Goal: Find specific page/section: Find specific page/section

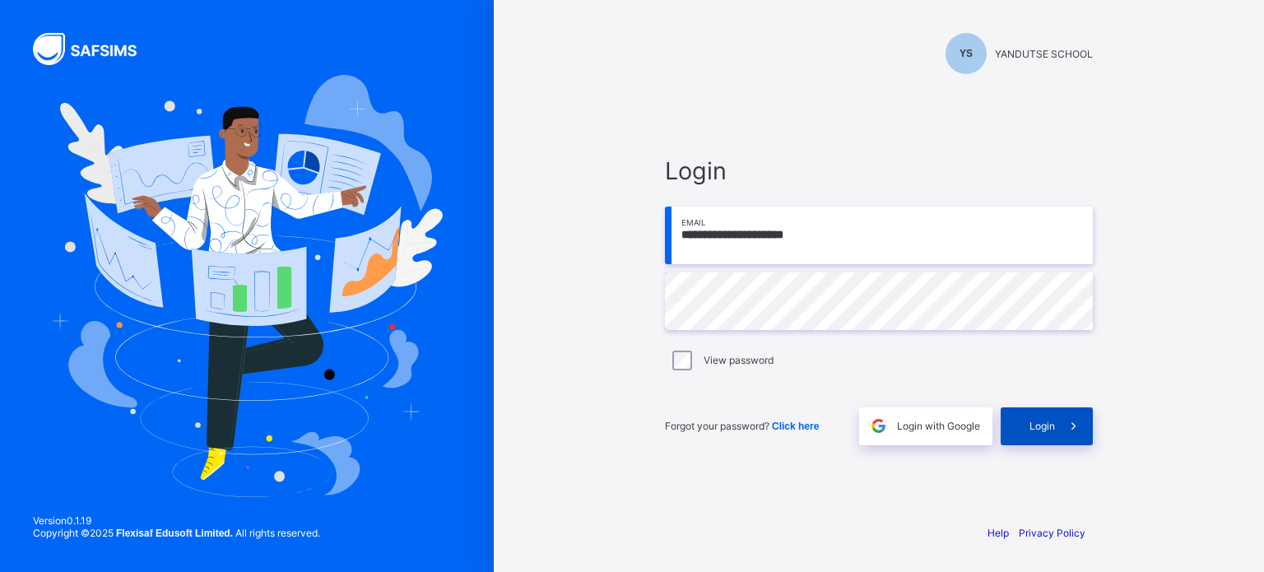
click at [1072, 433] on icon at bounding box center [1073, 426] width 17 height 16
click at [735, 253] on input "email" at bounding box center [879, 236] width 428 height 58
type input "**********"
click at [1065, 426] on icon at bounding box center [1073, 426] width 17 height 16
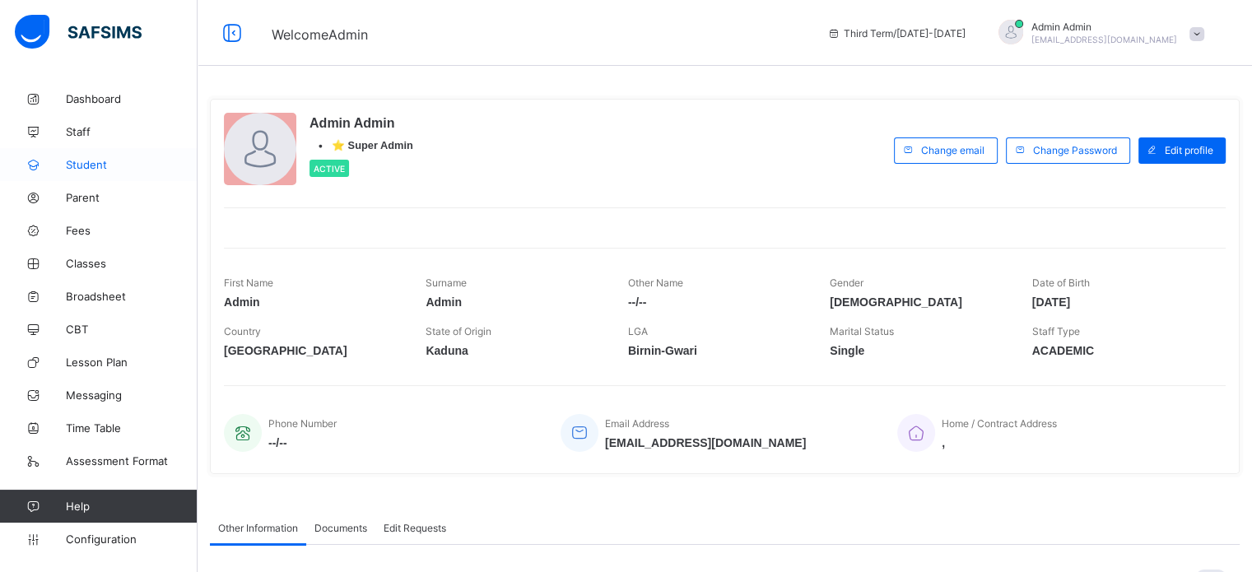
click at [81, 168] on span "Student" at bounding box center [132, 164] width 132 height 13
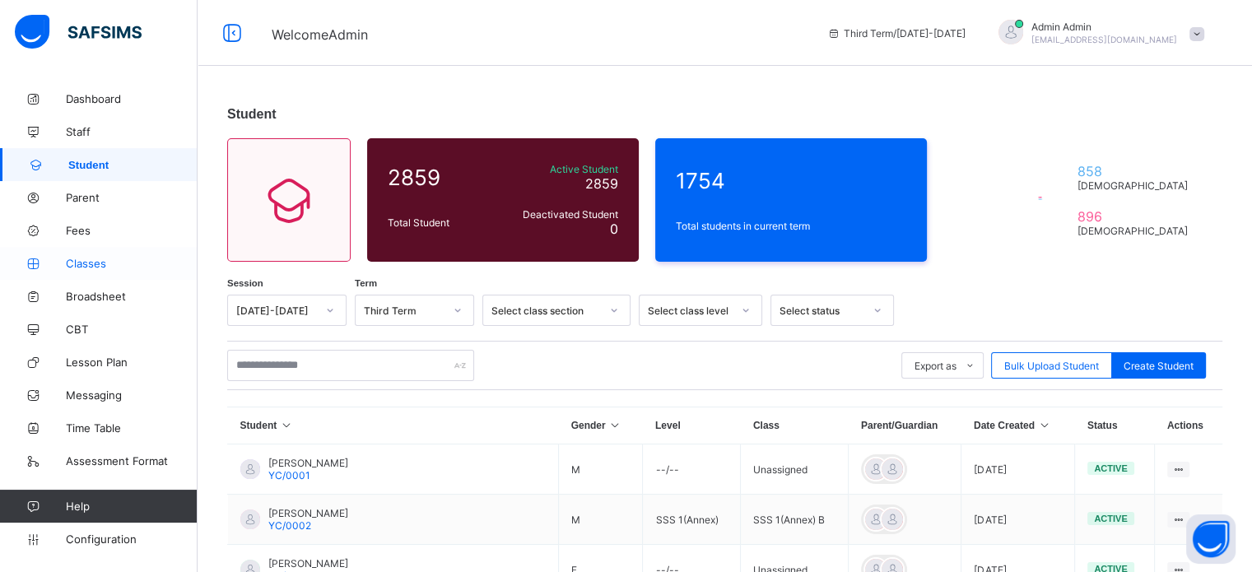
click at [99, 266] on span "Classes" at bounding box center [132, 263] width 132 height 13
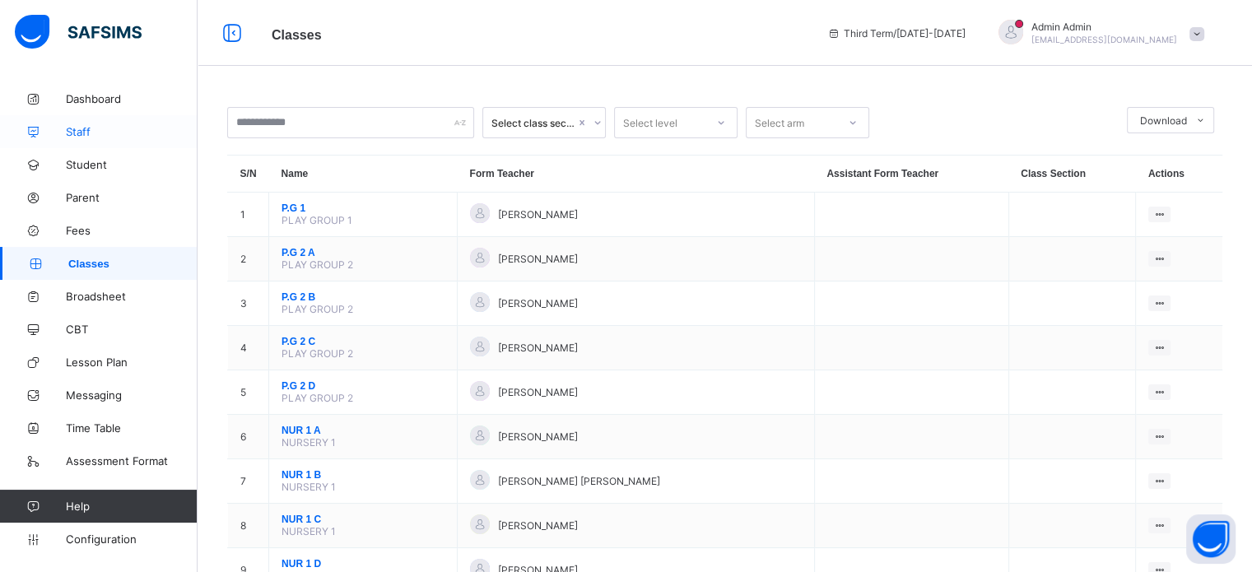
click at [74, 131] on span "Staff" at bounding box center [132, 131] width 132 height 13
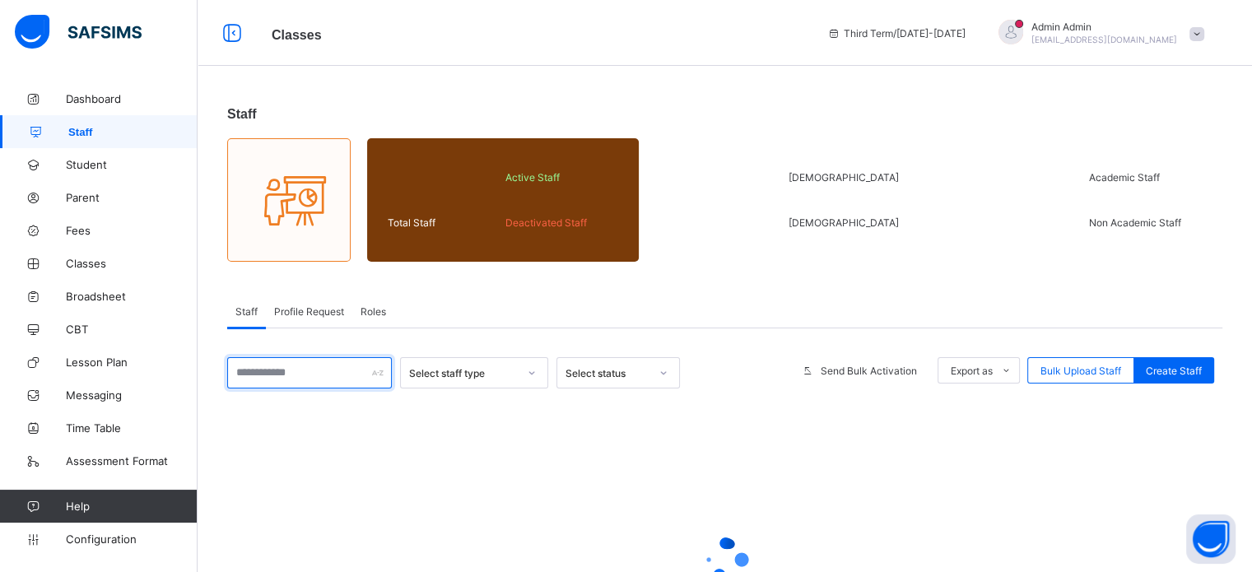
click at [348, 368] on input "text" at bounding box center [309, 372] width 165 height 31
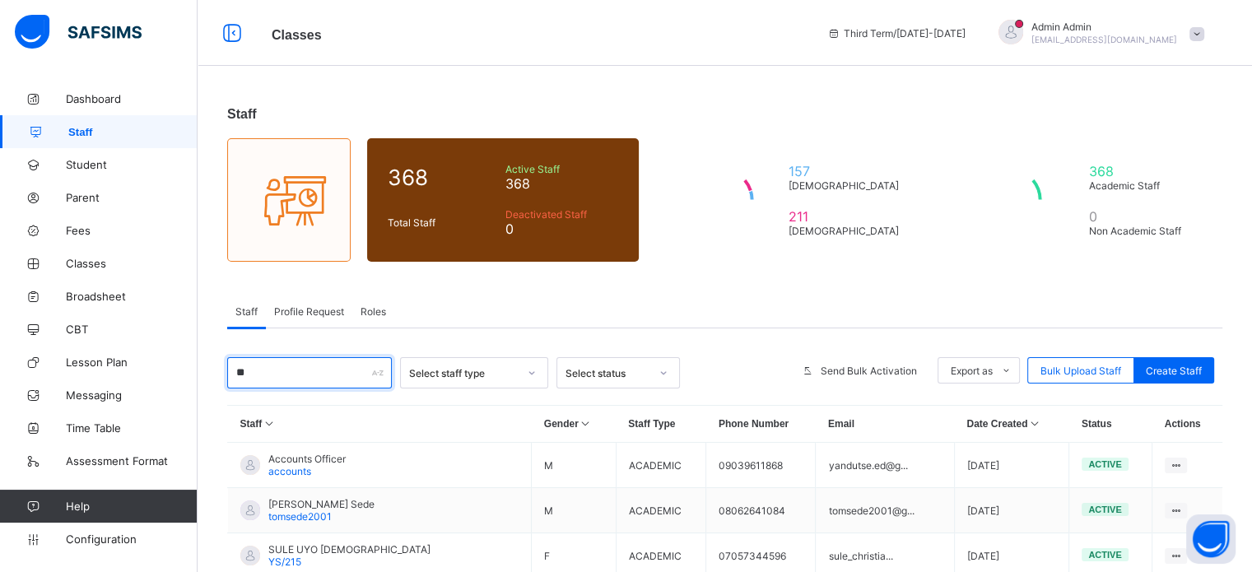
type input "*"
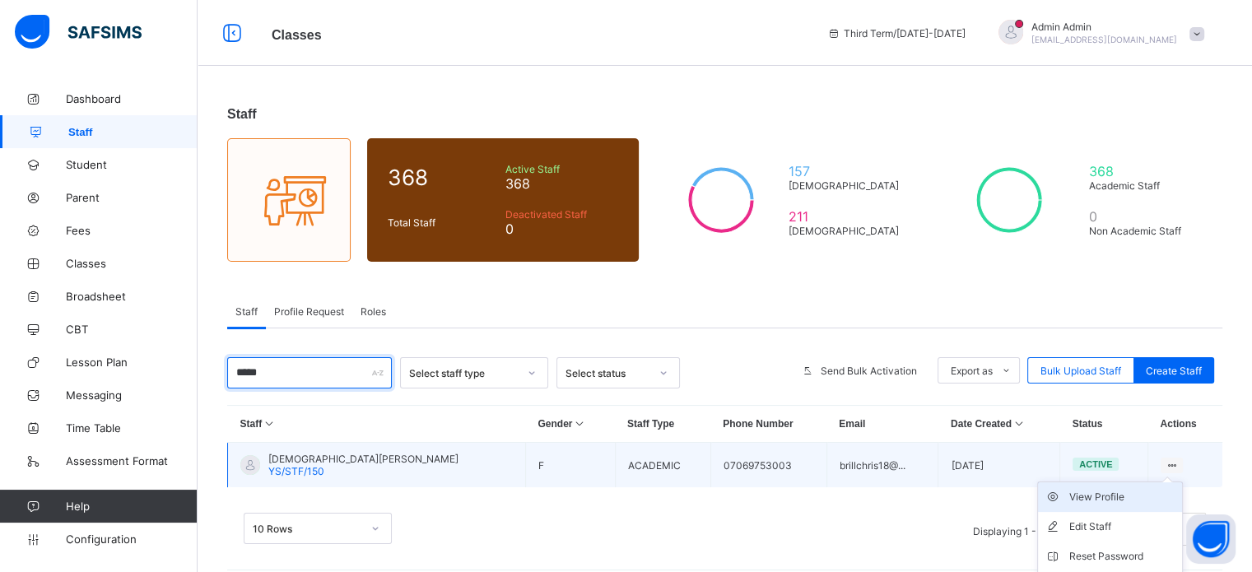
type input "*****"
click at [1122, 495] on div "View Profile" at bounding box center [1122, 497] width 106 height 16
